Goal: Transaction & Acquisition: Purchase product/service

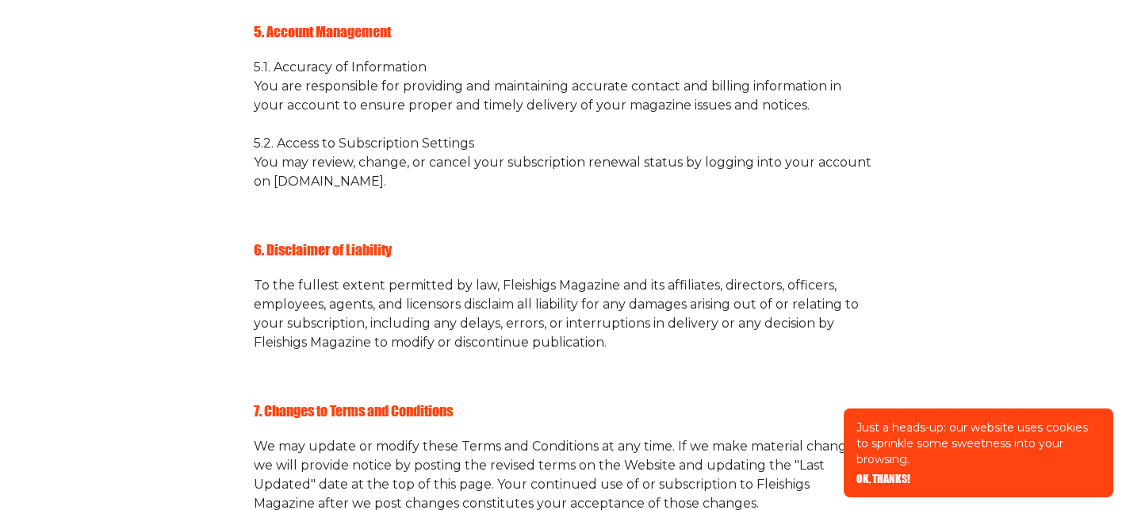
scroll to position [2018, 0]
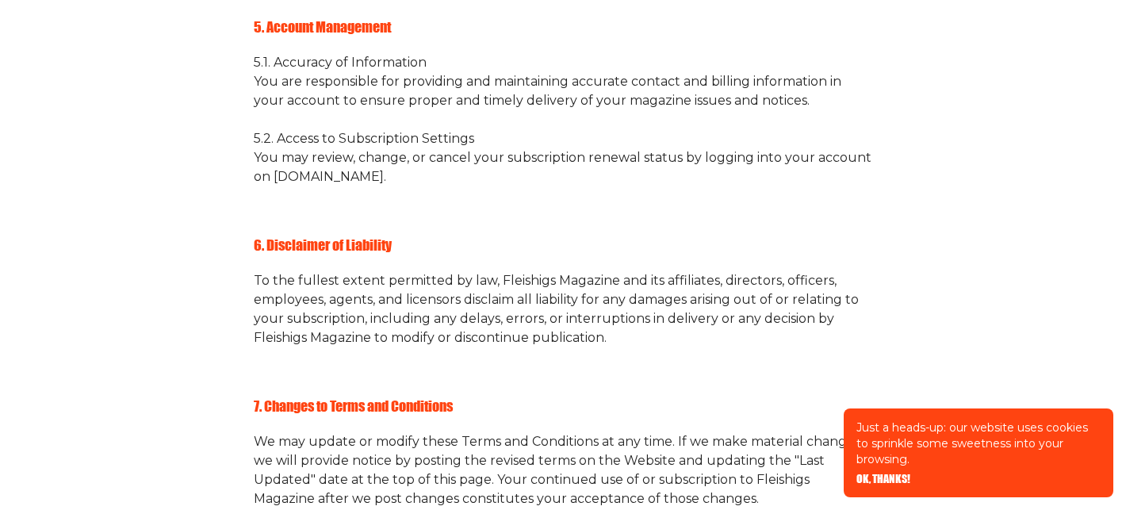
click at [350, 37] on p "5. Account Management" at bounding box center [563, 26] width 618 height 21
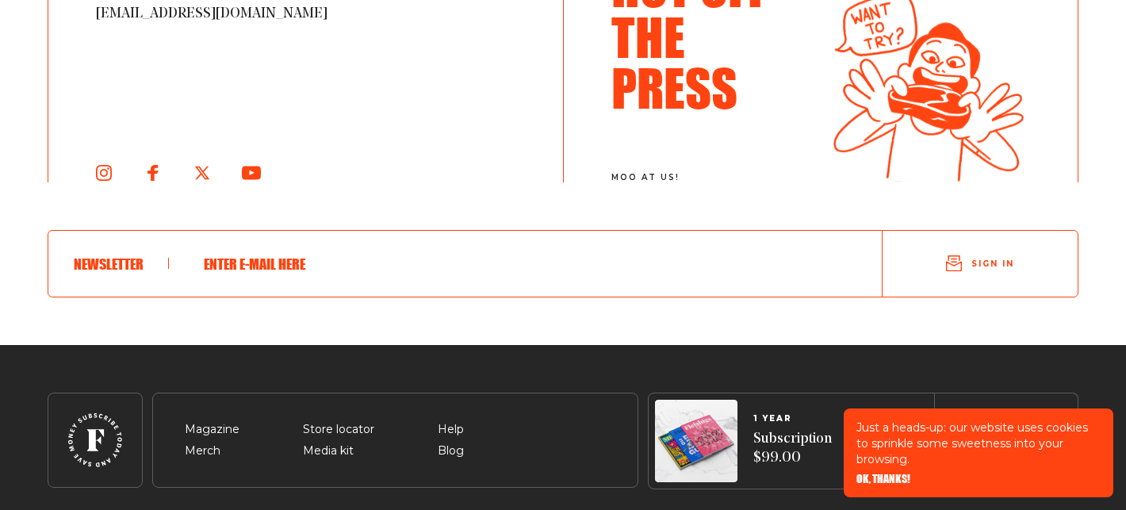
scroll to position [3381, 0]
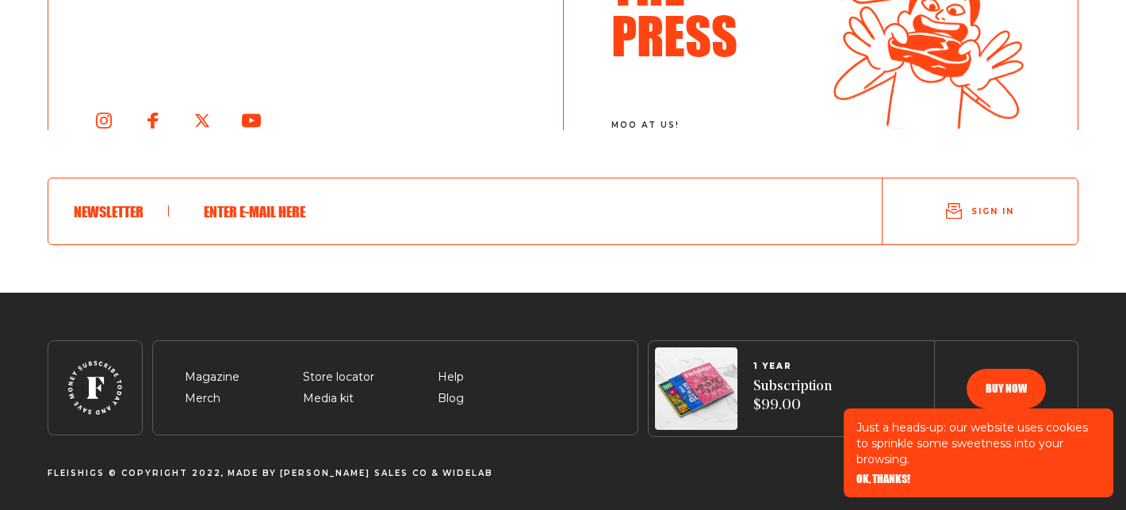
click at [1007, 206] on span "Sign in" at bounding box center [992, 211] width 43 height 12
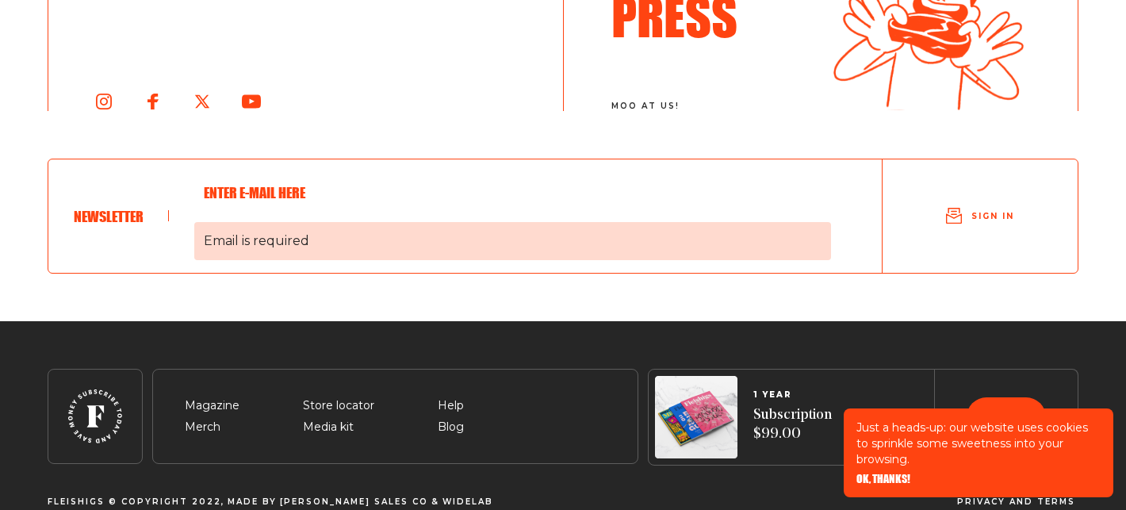
click at [408, 260] on span "Email is required" at bounding box center [512, 241] width 637 height 38
click at [408, 213] on input "Email is required" at bounding box center [512, 192] width 637 height 41
click at [257, 252] on span "Email is required" at bounding box center [512, 241] width 637 height 38
click at [257, 213] on input "Email is required" at bounding box center [512, 192] width 637 height 41
click at [282, 206] on input "Email is required" at bounding box center [512, 192] width 637 height 41
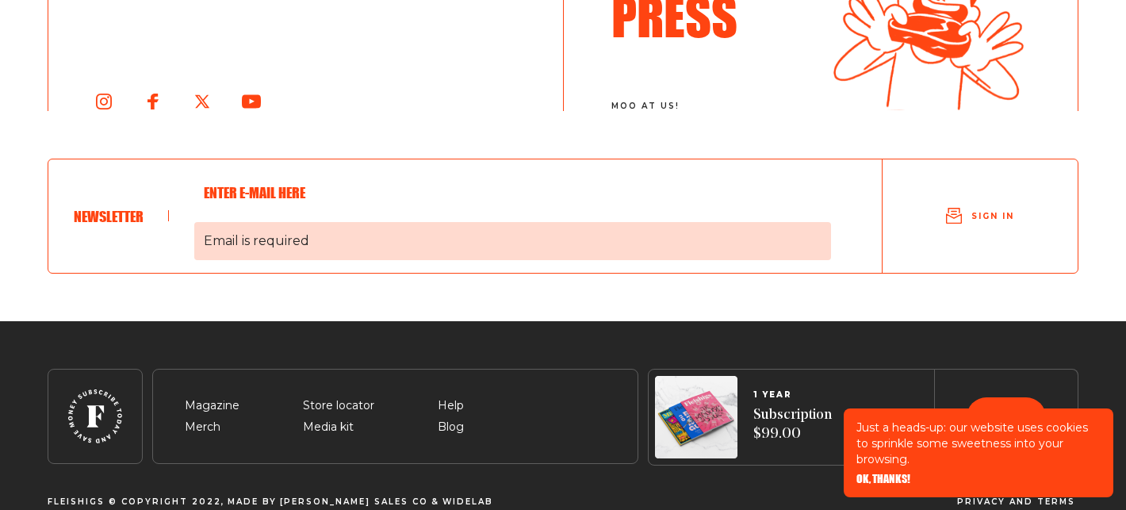
type input "[EMAIL_ADDRESS][DOMAIN_NAME]"
click at [989, 222] on span "Sign in" at bounding box center [992, 216] width 43 height 12
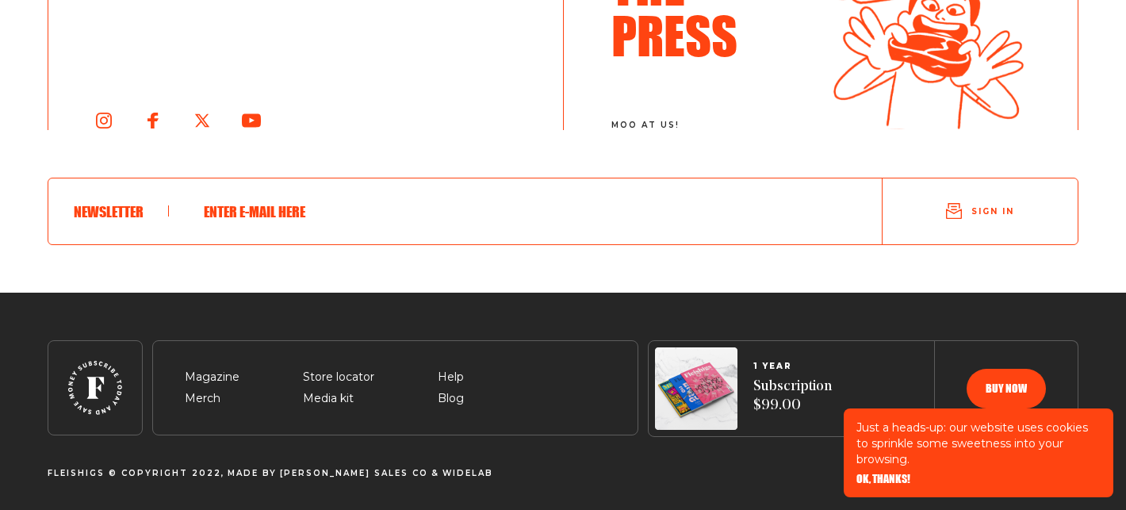
click at [877, 473] on span "OK, THANKS!" at bounding box center [883, 467] width 54 height 11
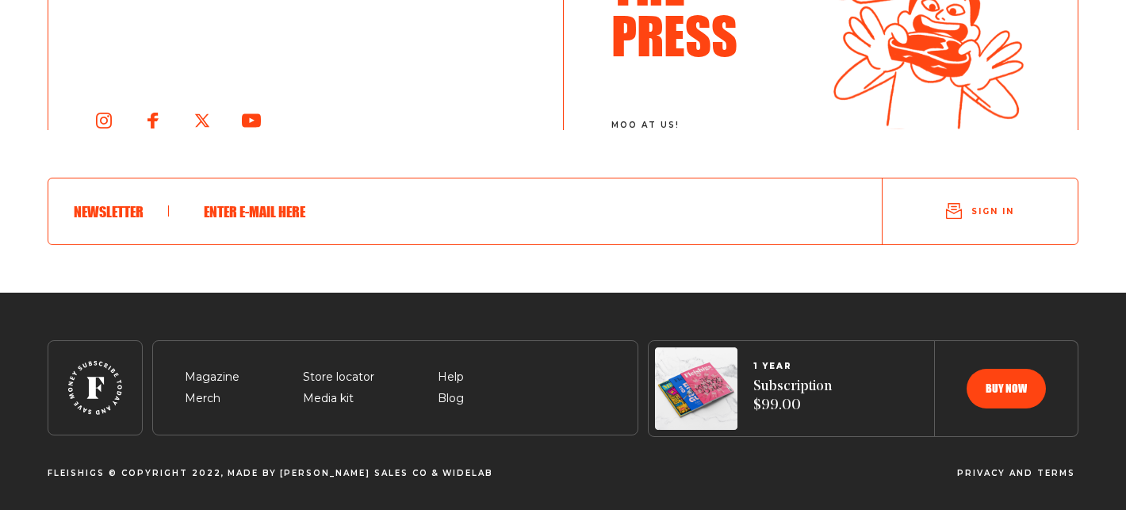
click at [680, 400] on img at bounding box center [696, 388] width 82 height 82
click at [1023, 383] on span "Buy now" at bounding box center [1006, 377] width 41 height 11
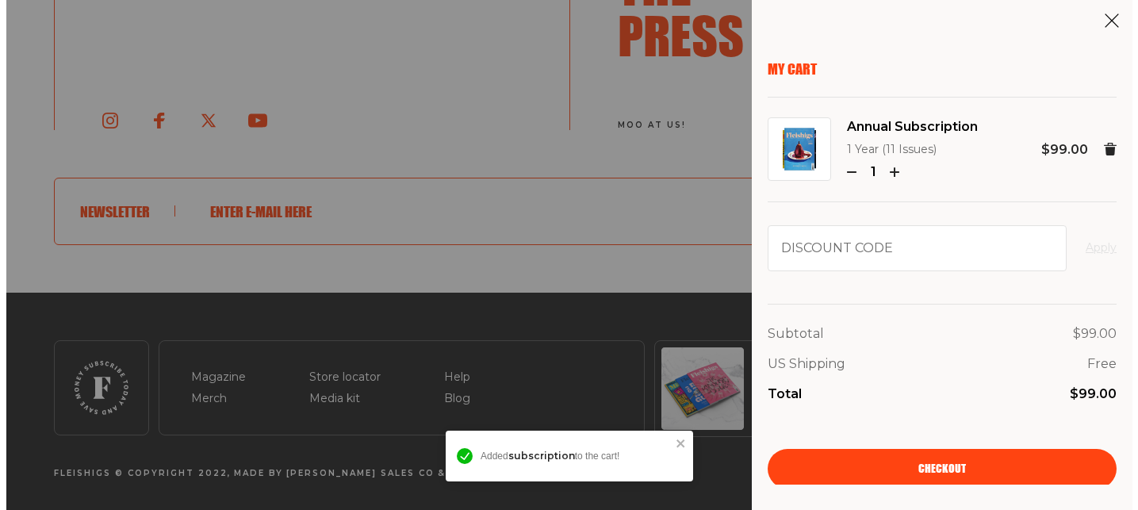
scroll to position [3384, 0]
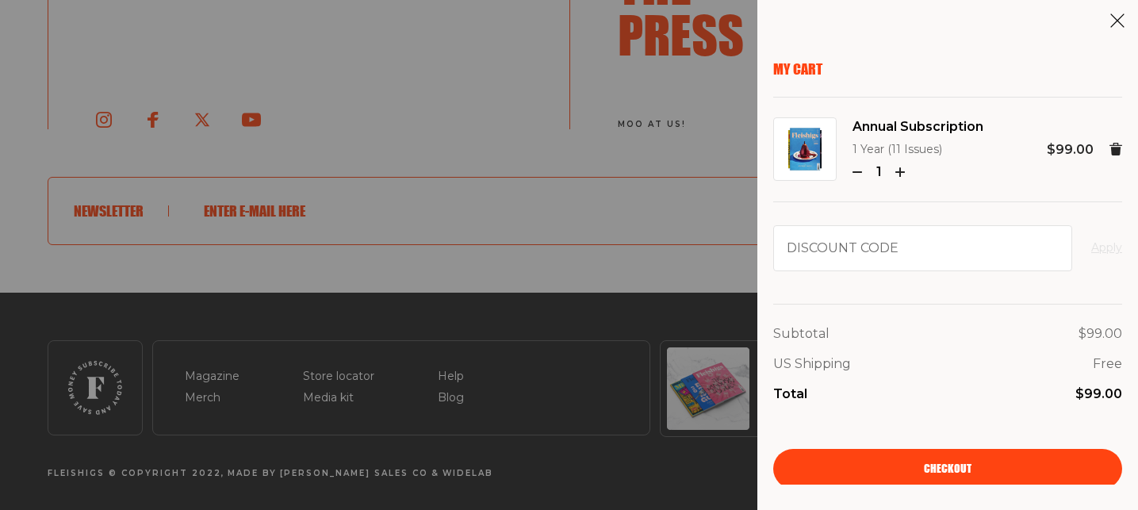
click at [906, 470] on link "Checkout" at bounding box center [947, 469] width 349 height 40
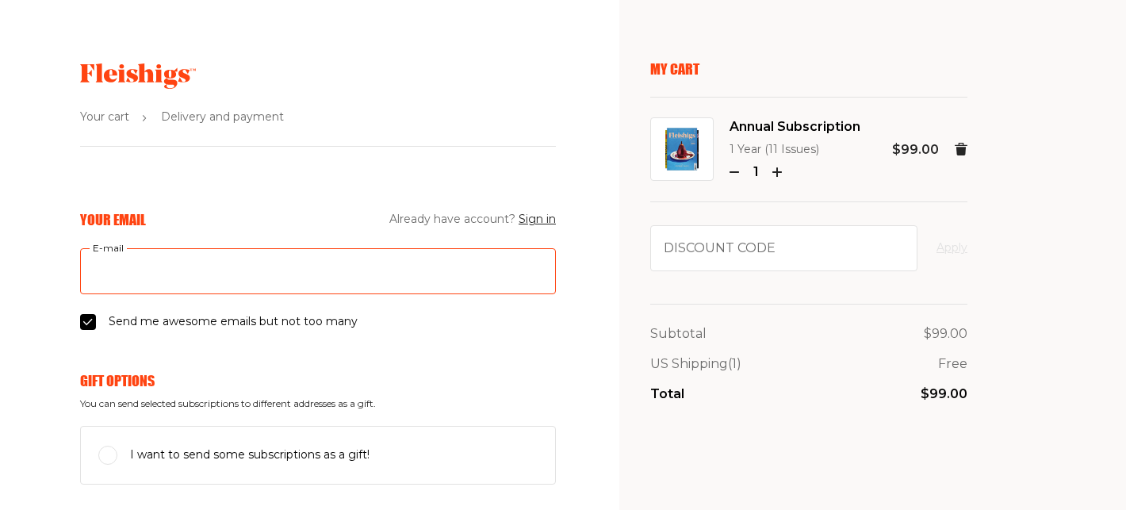
click at [410, 270] on input "E-mail" at bounding box center [318, 271] width 476 height 46
type input "[EMAIL_ADDRESS][DOMAIN_NAME]"
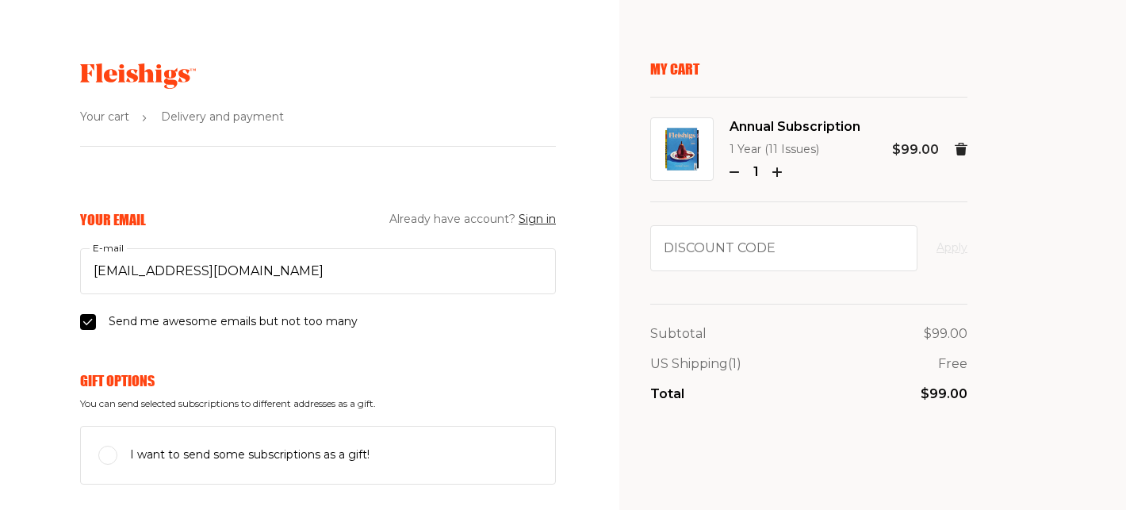
type input "[PERSON_NAME]"
type input "Schacter"
type input "[STREET_ADDRESS]"
type input "9144198707"
type input "10705"
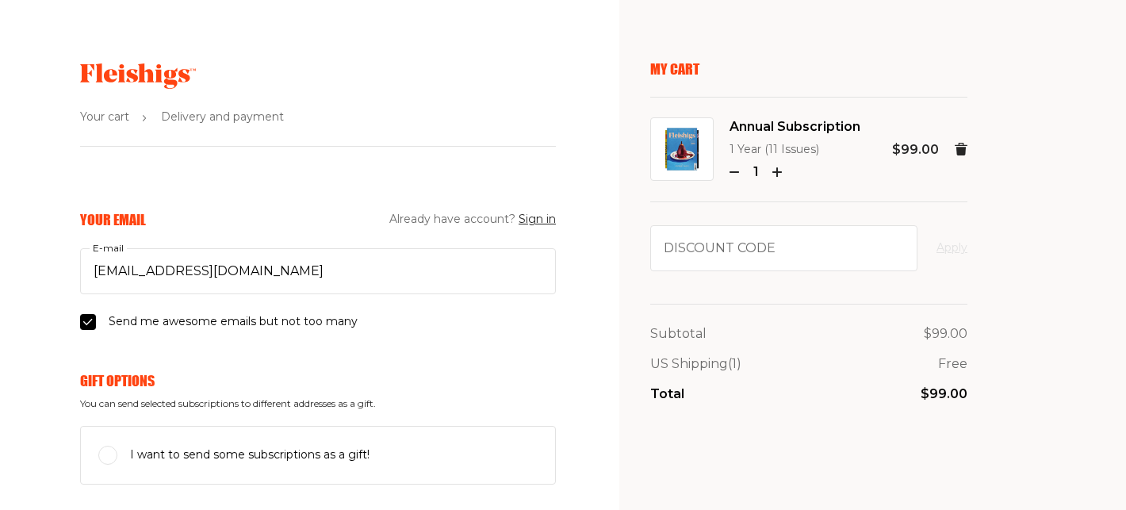
type input "YONKERS"
select select "US"
select select "[US_STATE]"
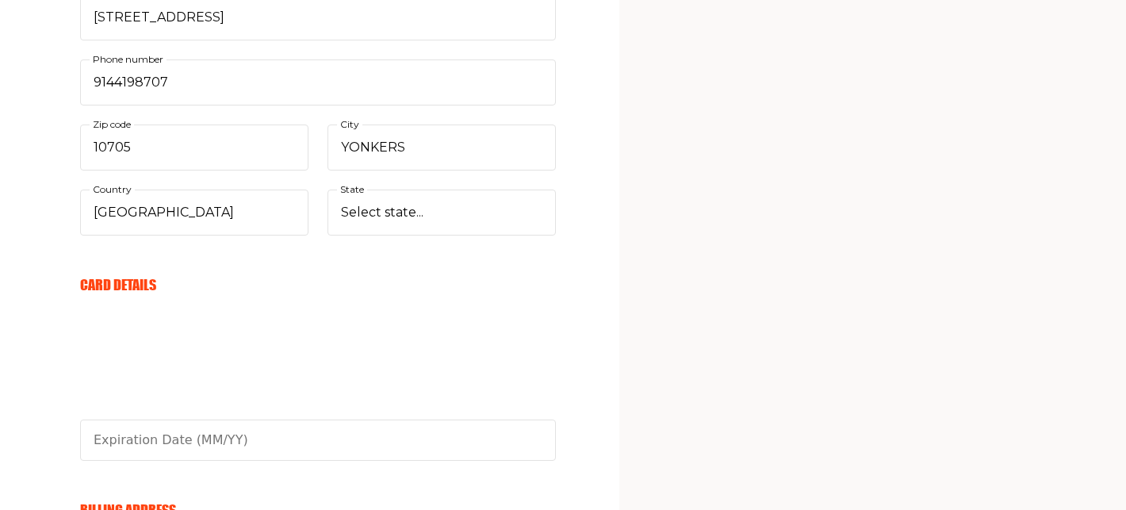
scroll to position [697, 0]
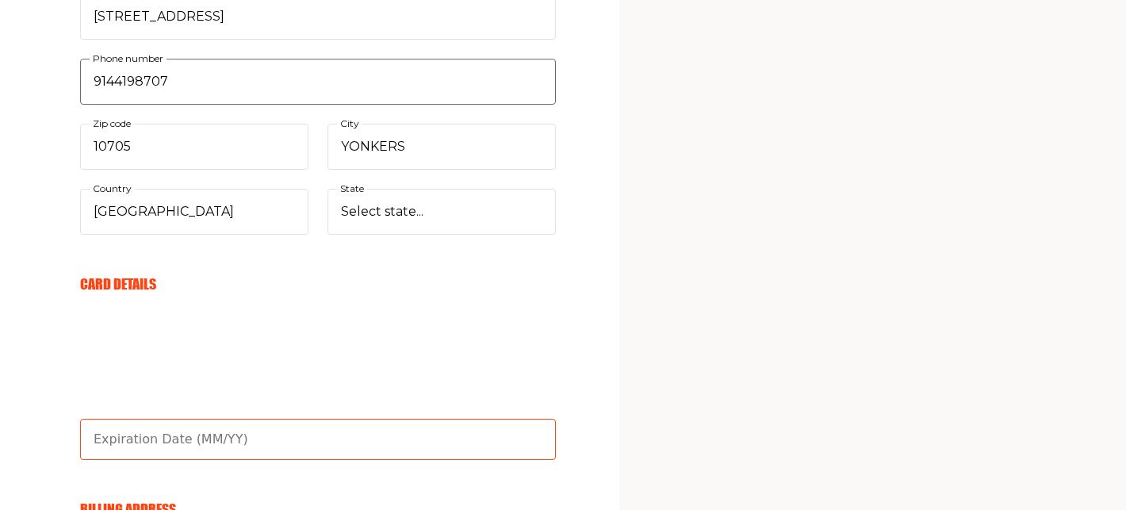
type input "11/29"
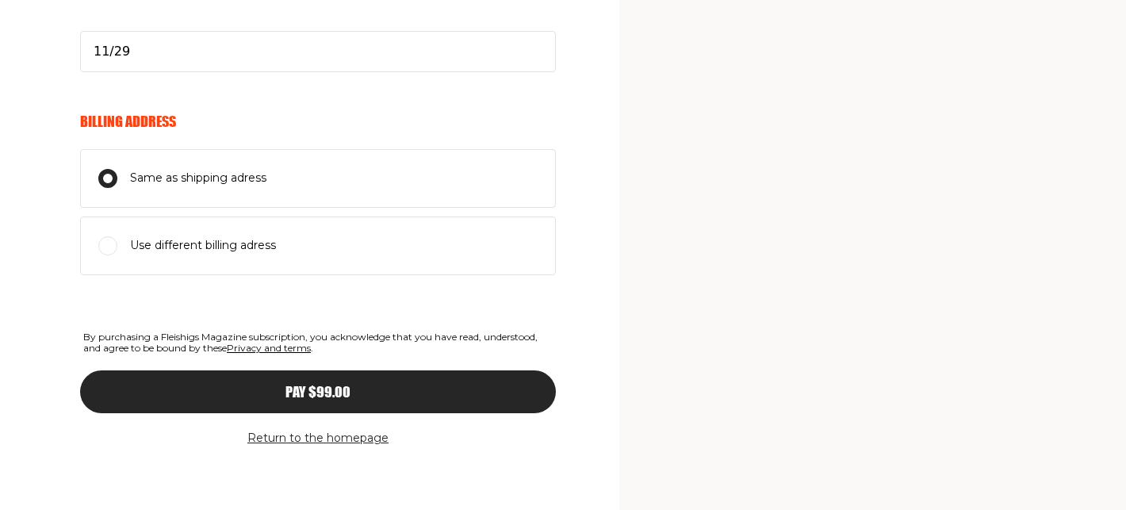
scroll to position [1085, 0]
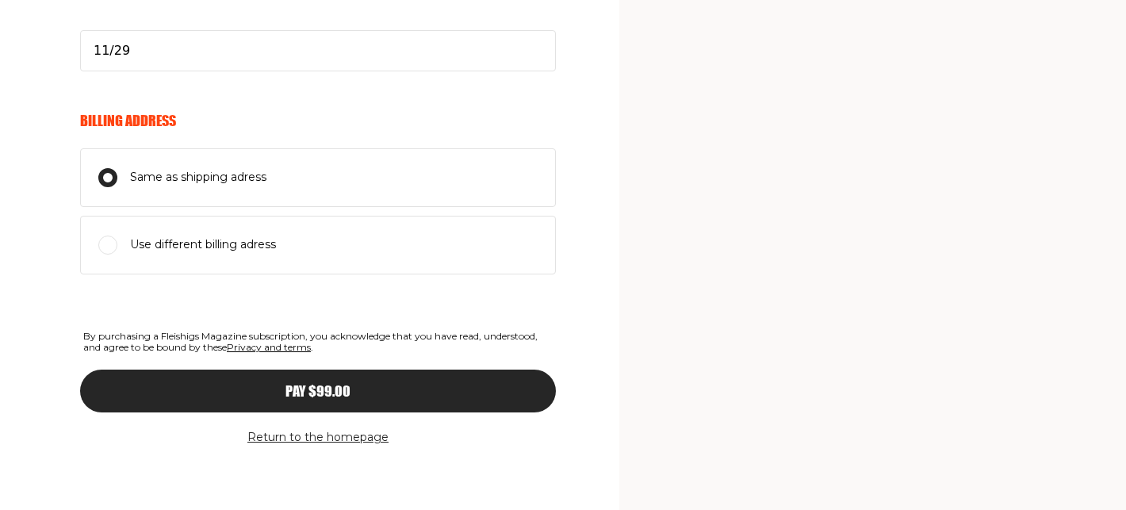
click at [323, 382] on button "Pay $99.00" at bounding box center [318, 390] width 476 height 43
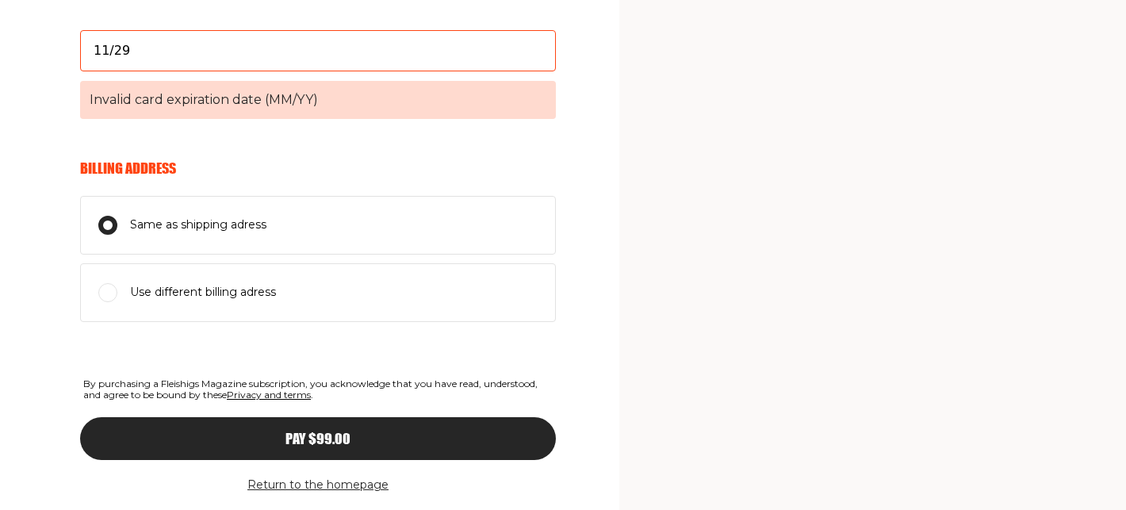
click at [285, 98] on span "Invalid card expiration date (MM/YY)" at bounding box center [318, 100] width 476 height 38
click at [285, 71] on input "11/29" at bounding box center [318, 50] width 476 height 41
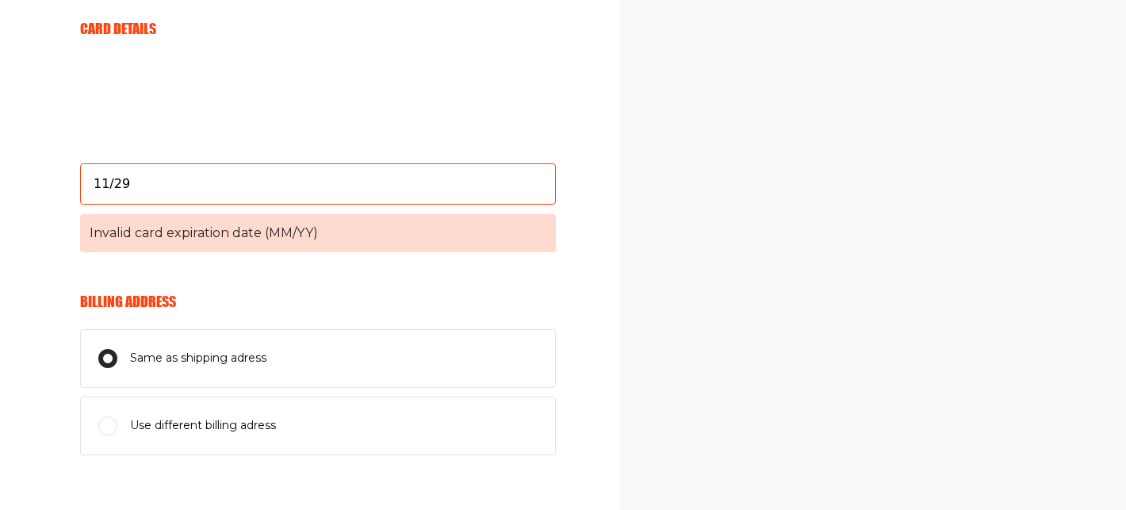
scroll to position [953, 0]
click at [363, 229] on span "Invalid card expiration date (MM/YY)" at bounding box center [318, 232] width 476 height 38
click at [363, 204] on input "11/29" at bounding box center [318, 183] width 476 height 41
click at [295, 226] on span "Invalid card expiration date (MM/YY)" at bounding box center [318, 232] width 476 height 38
click at [295, 204] on input "11/29" at bounding box center [318, 183] width 476 height 41
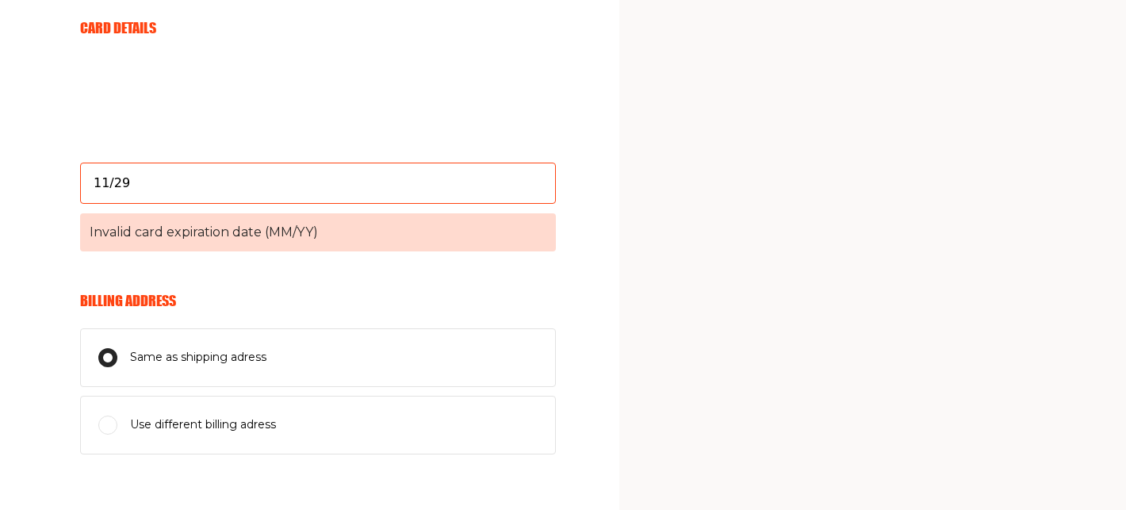
click at [224, 186] on input "11/29" at bounding box center [318, 183] width 476 height 41
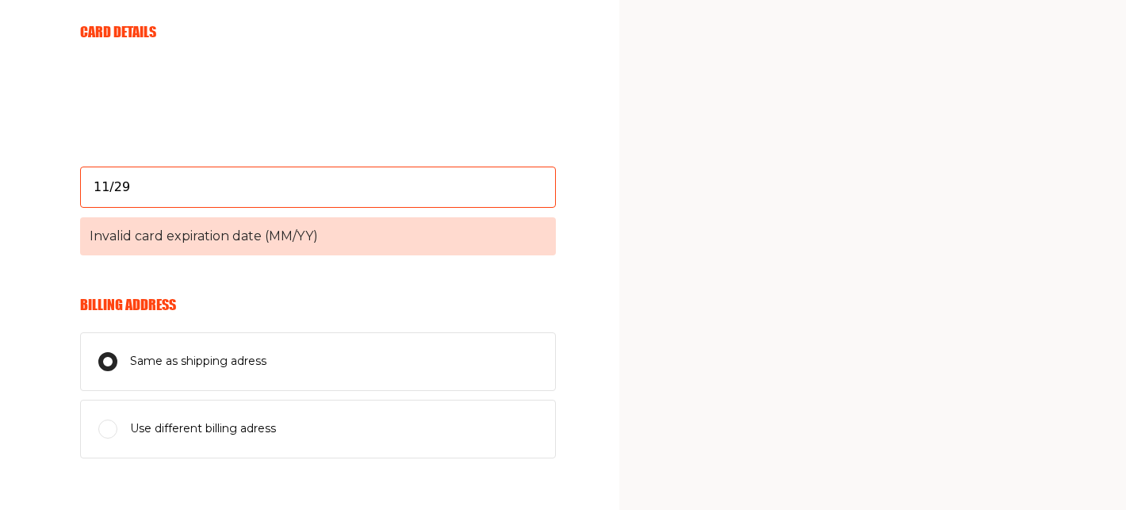
scroll to position [950, 0]
click at [106, 362] on input "Same as shipping adress" at bounding box center [107, 360] width 19 height 19
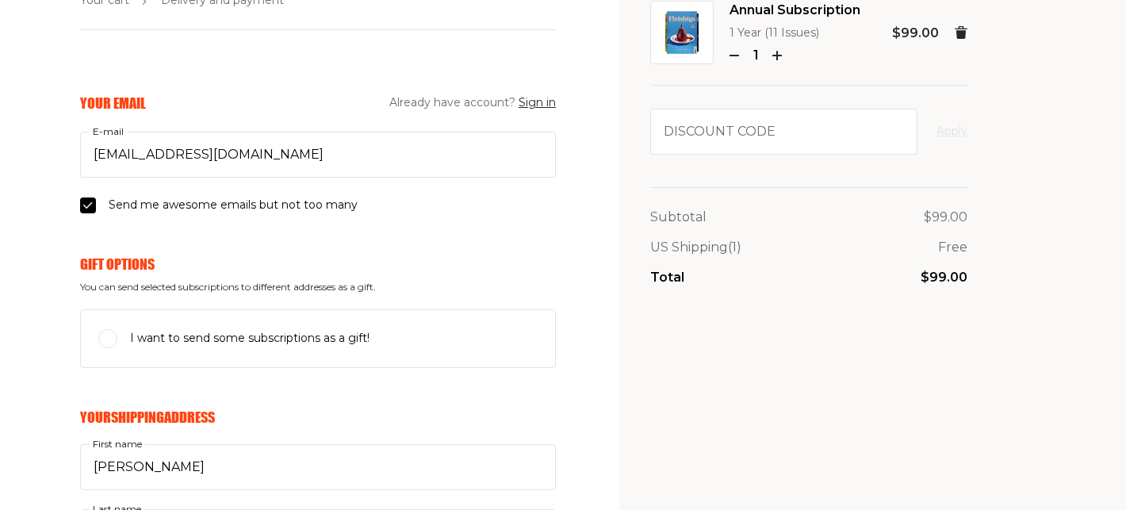
scroll to position [0, 0]
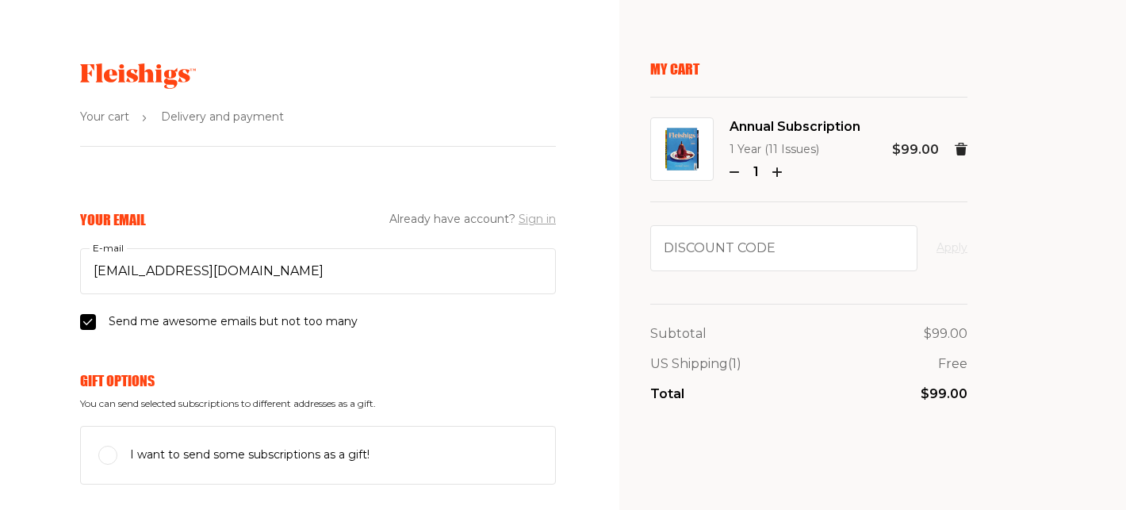
click at [549, 217] on button "Sign in" at bounding box center [537, 219] width 37 height 19
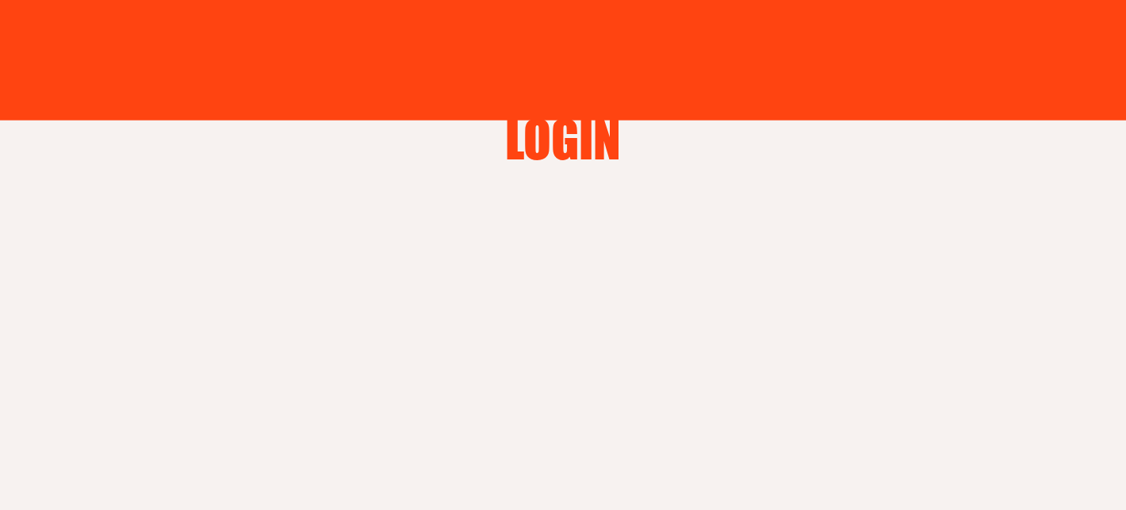
type input "[EMAIL_ADDRESS][DOMAIN_NAME]"
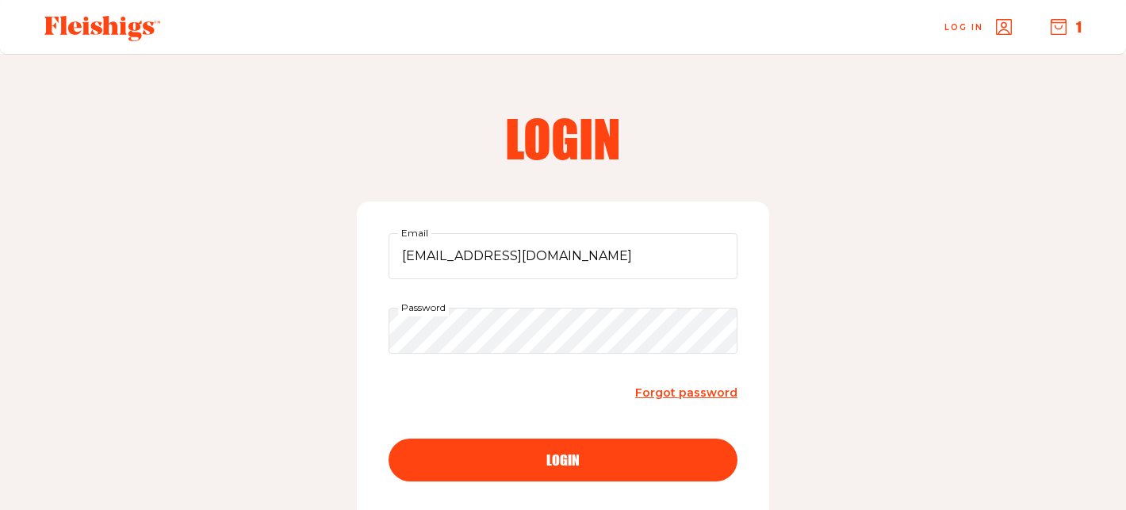
click at [517, 470] on button "login" at bounding box center [562, 459] width 349 height 43
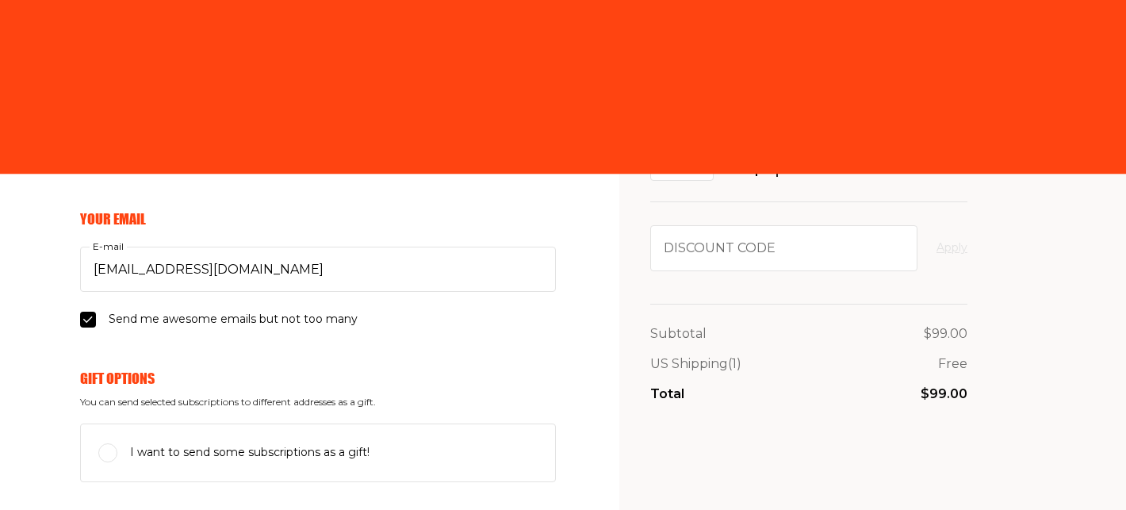
select select "US"
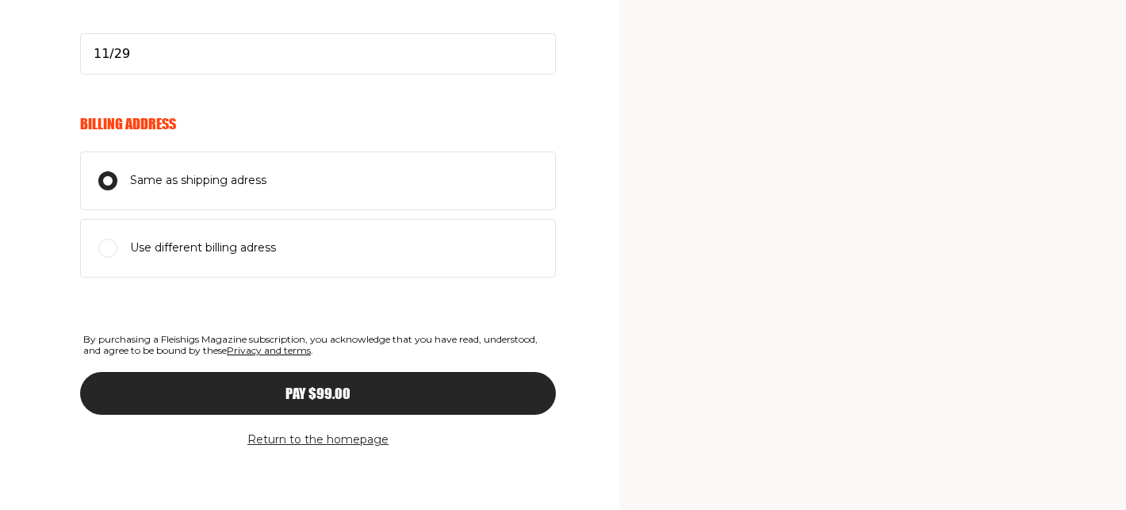
scroll to position [1084, 0]
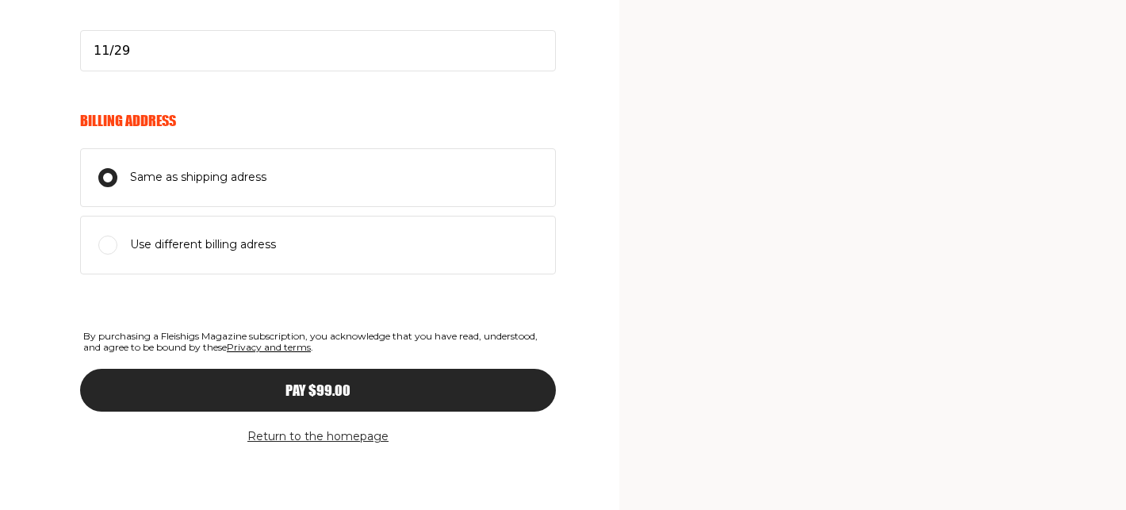
click at [353, 385] on div "Pay $99.00" at bounding box center [318, 390] width 412 height 14
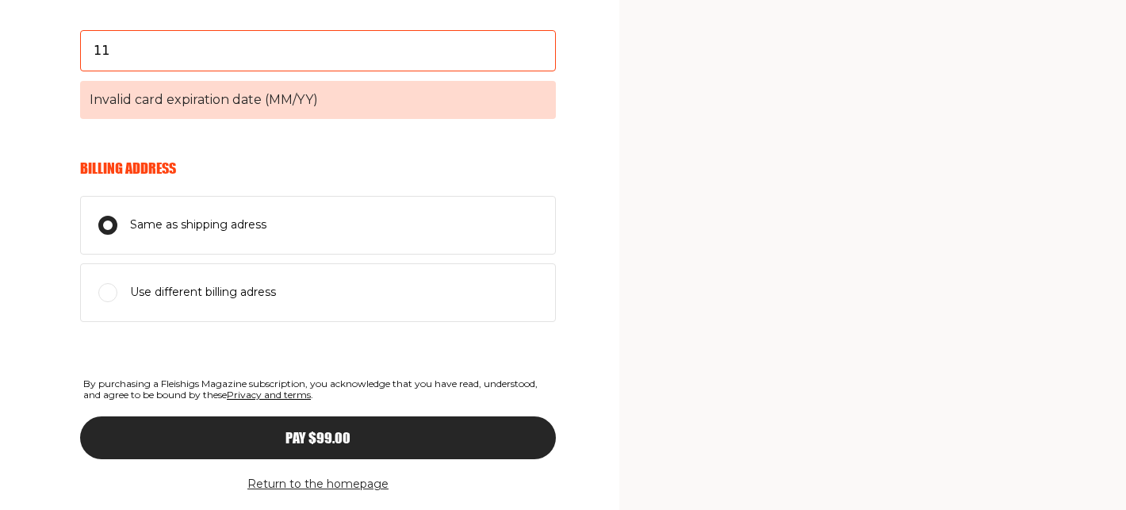
type input "1"
type input "11/29"
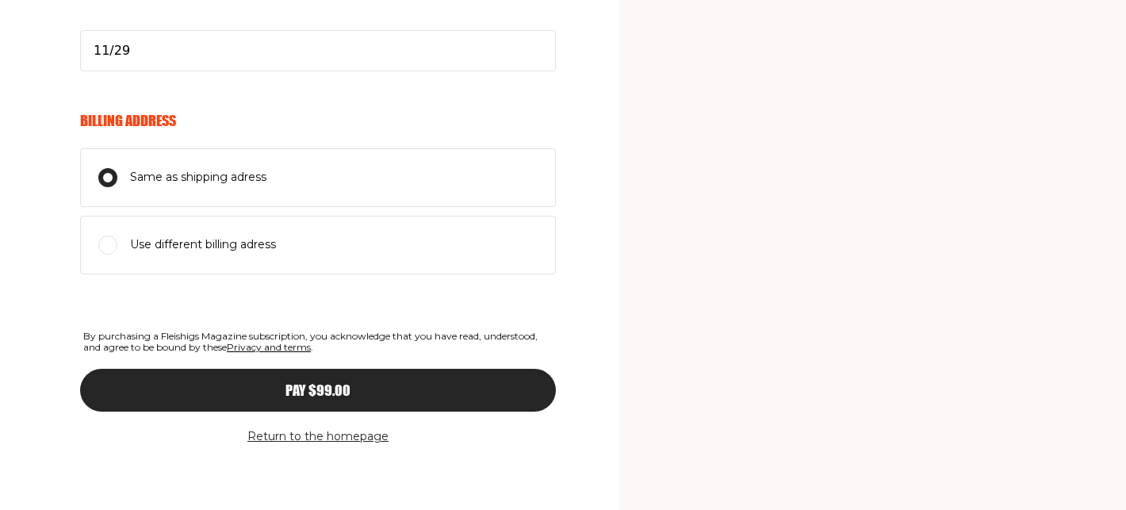
click at [312, 383] on span "Pay $99.00" at bounding box center [317, 376] width 65 height 14
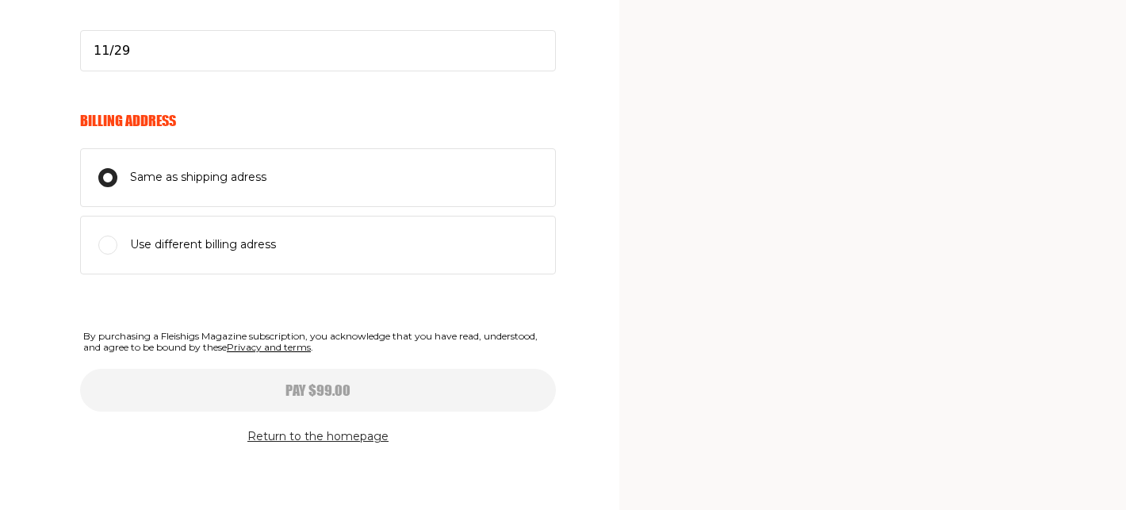
type input "11/29"
